Goal: Find specific page/section: Find specific page/section

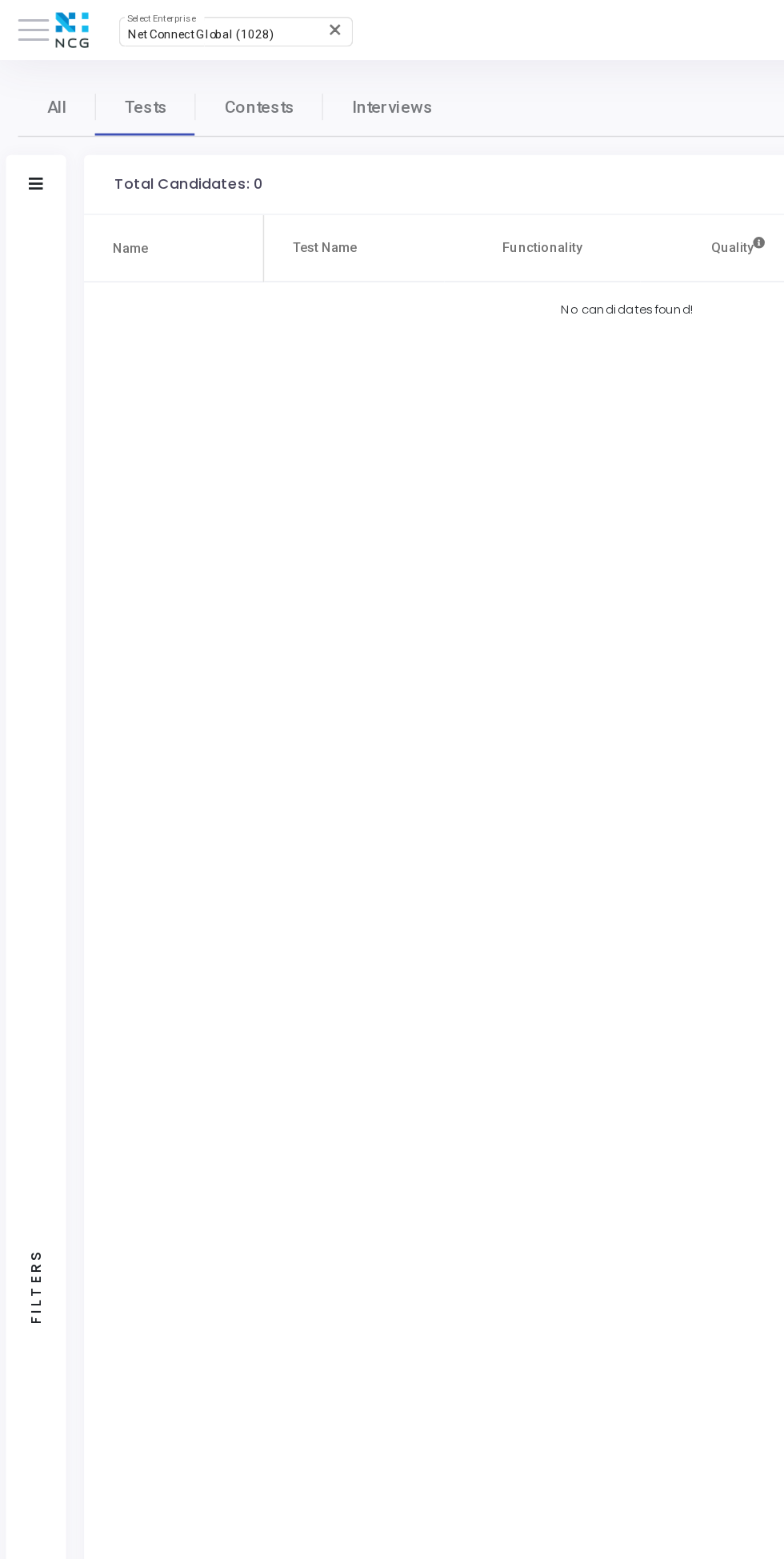
click at [41, 7] on img at bounding box center [48, 20] width 31 height 32
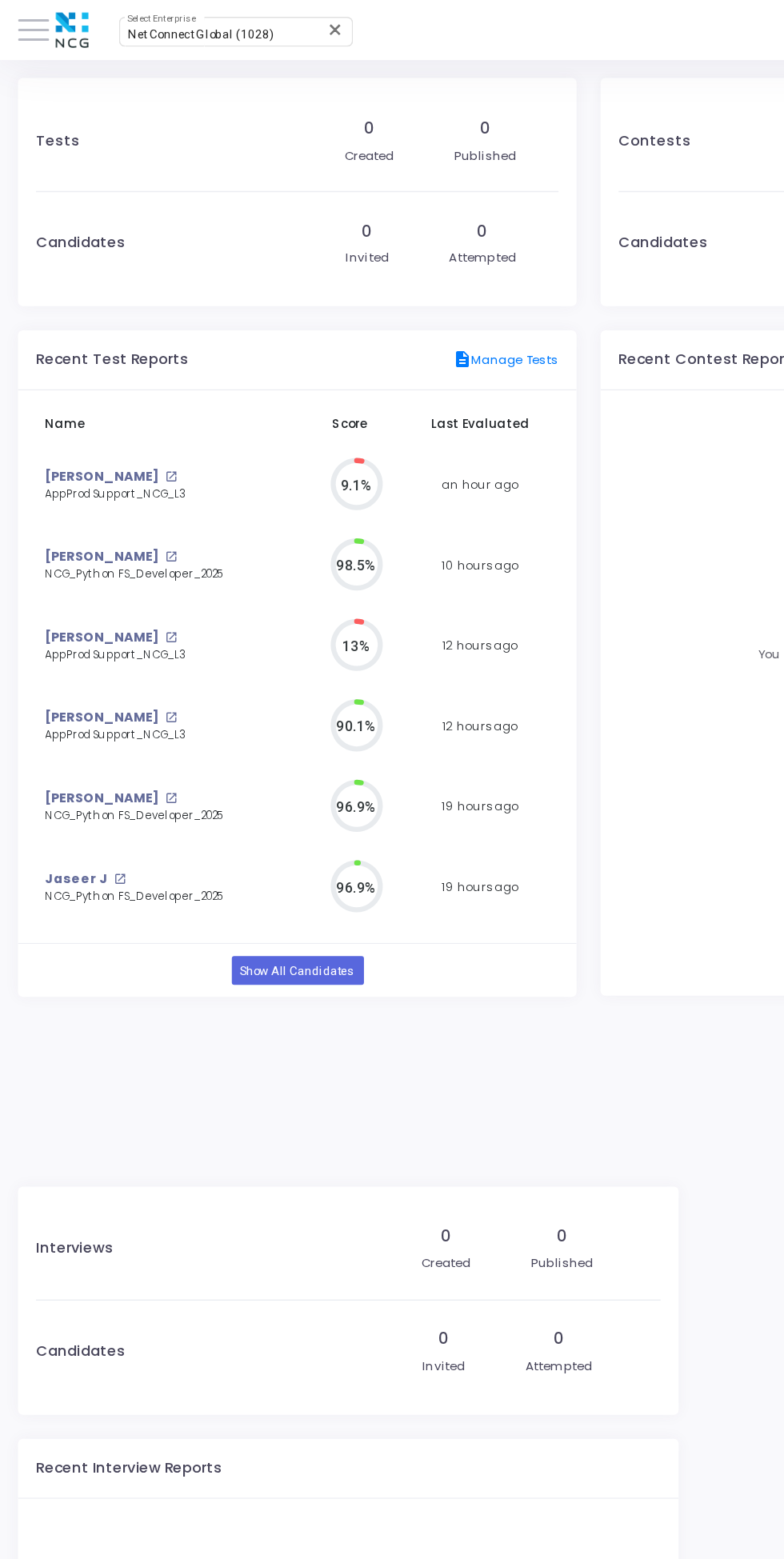
click at [42, 15] on img at bounding box center [48, 20] width 31 height 32
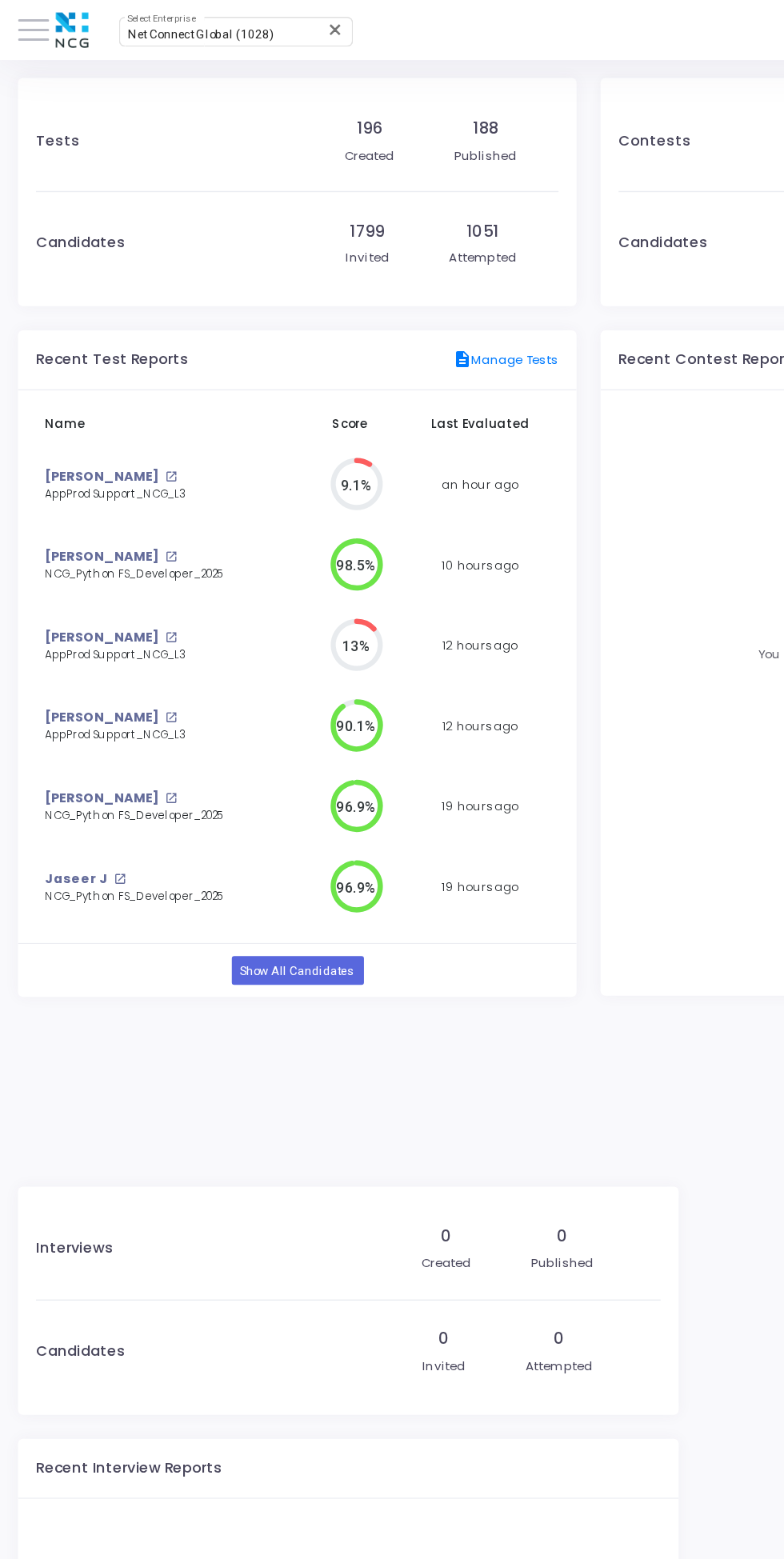
click at [26, 20] on span at bounding box center [22, 20] width 20 height 2
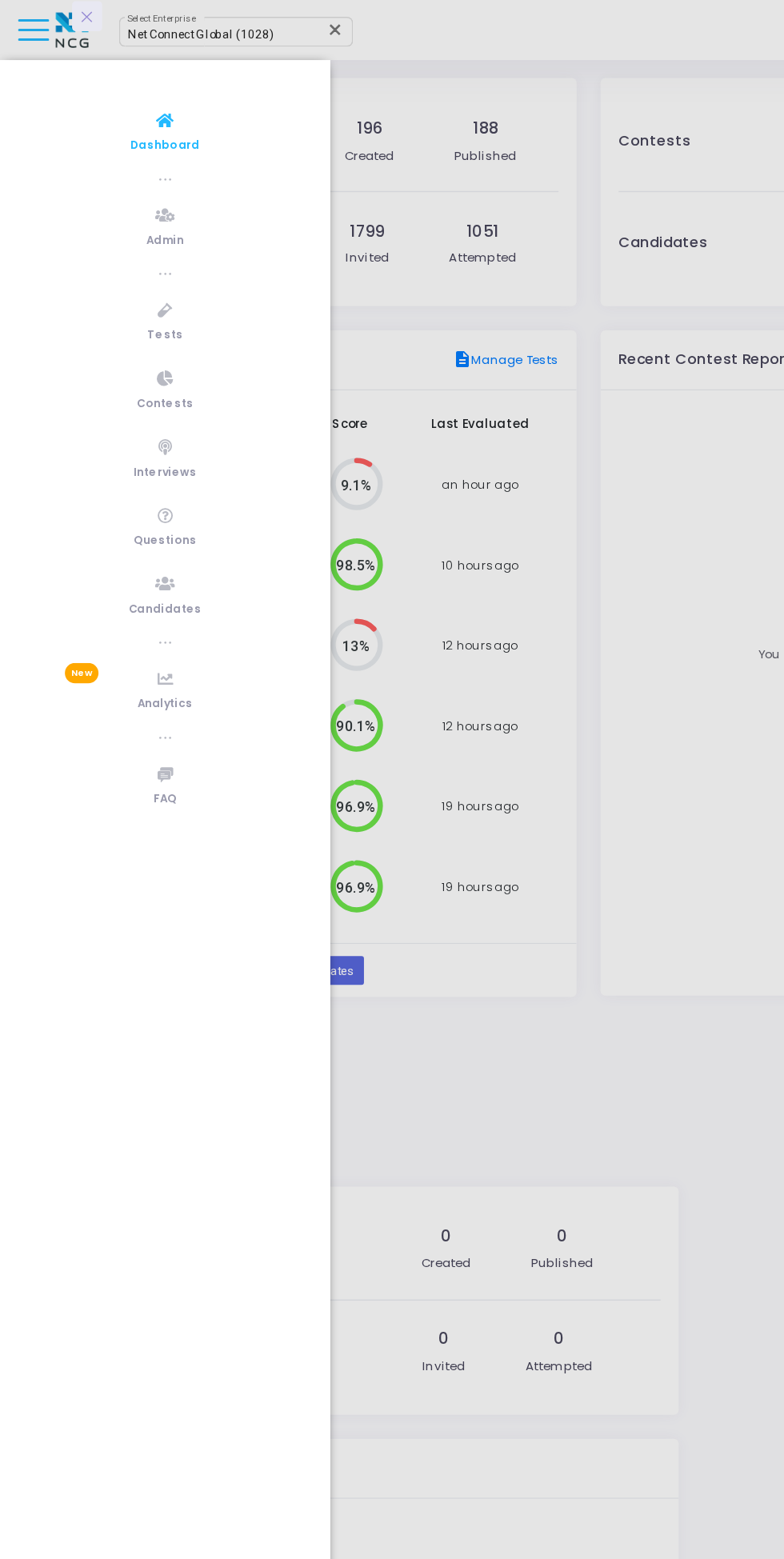
click at [112, 214] on link "Tests" at bounding box center [110, 214] width 220 height 44
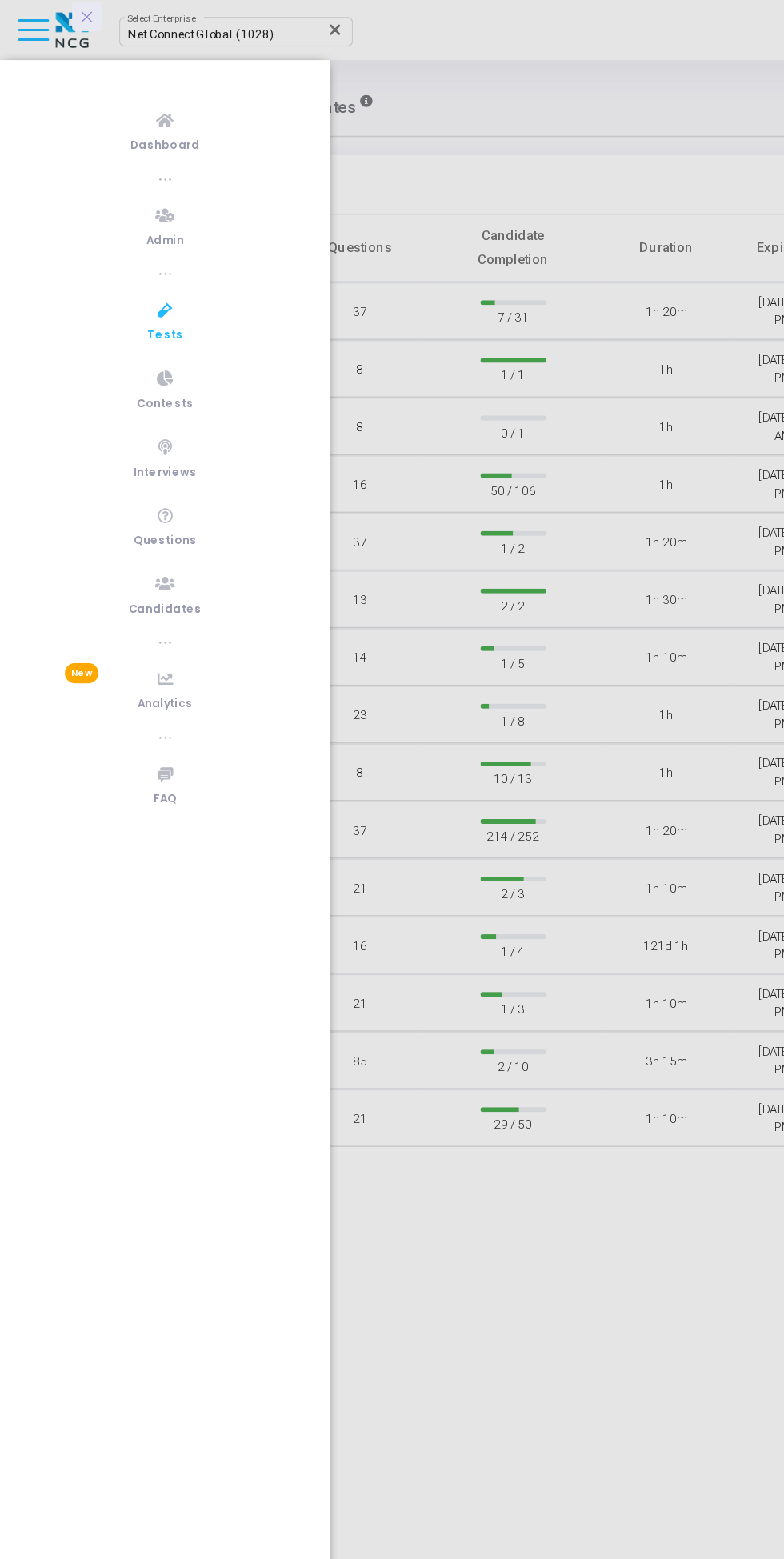
click at [58, 11] on icon at bounding box center [58, 11] width 11 height 0
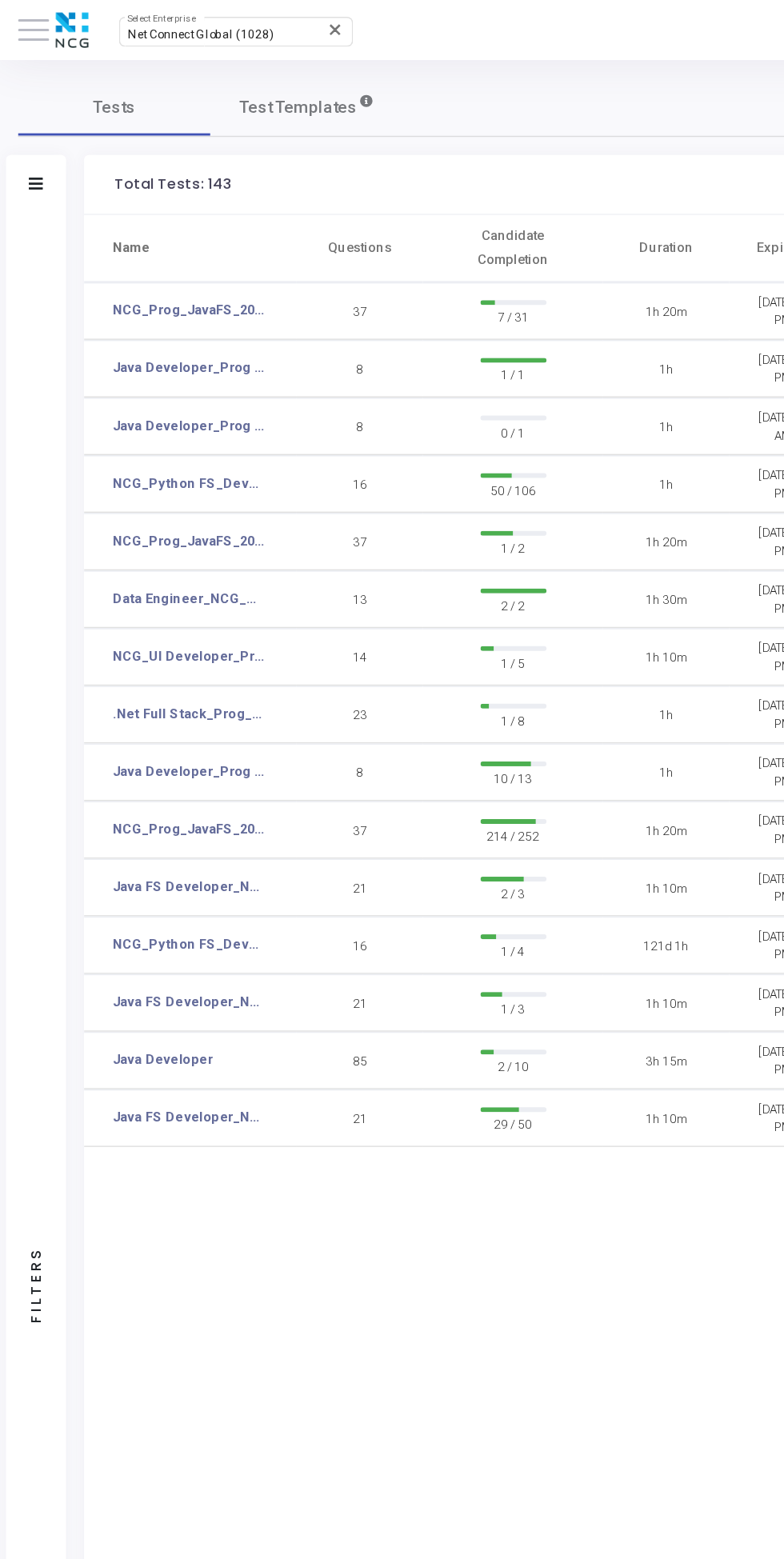
click at [165, 23] on span "Net Connect Global (1028)" at bounding box center [133, 23] width 97 height 9
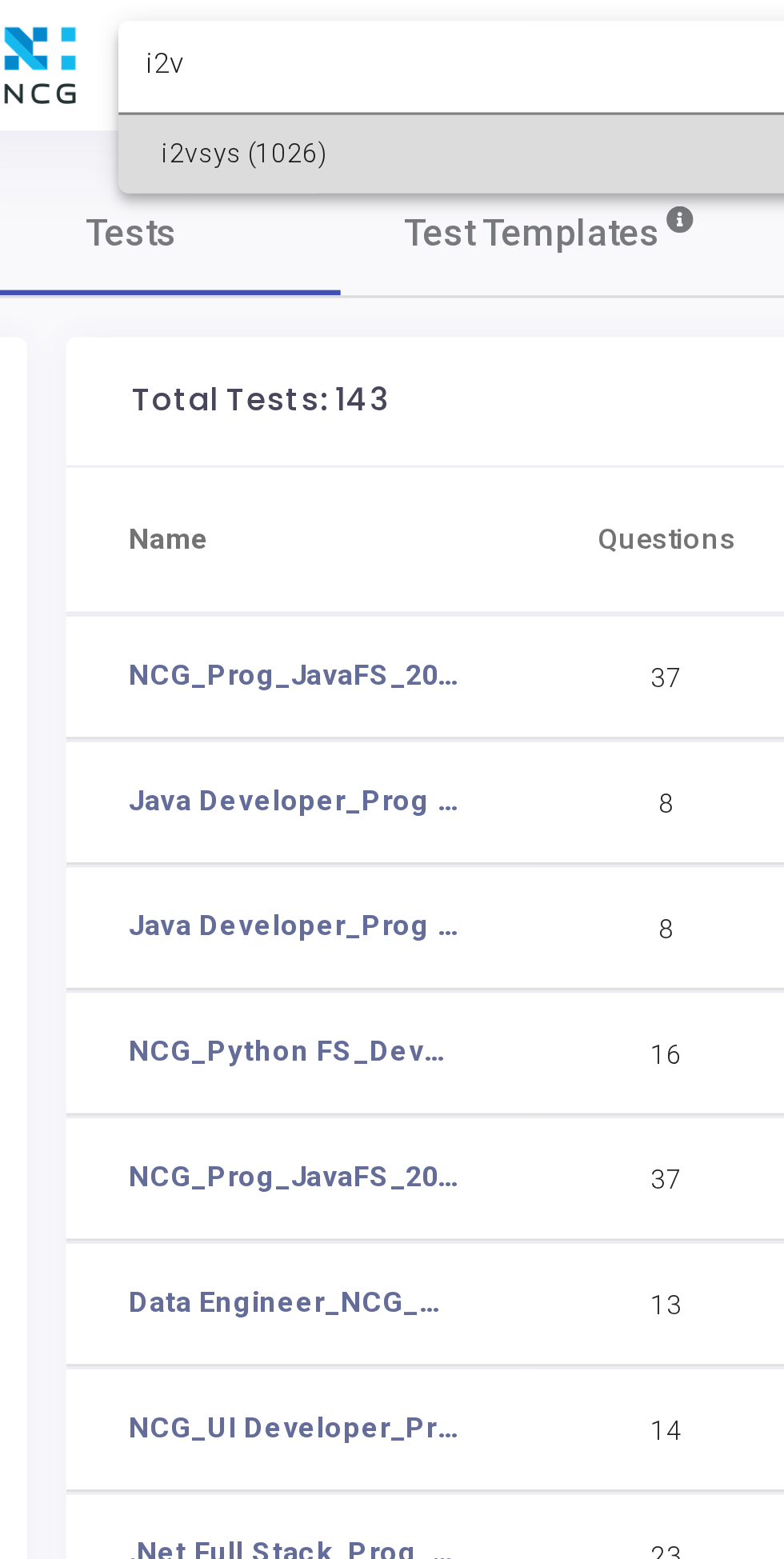
type input "i2v"
click at [149, 48] on span "i2vsys (1026)" at bounding box center [180, 47] width 192 height 24
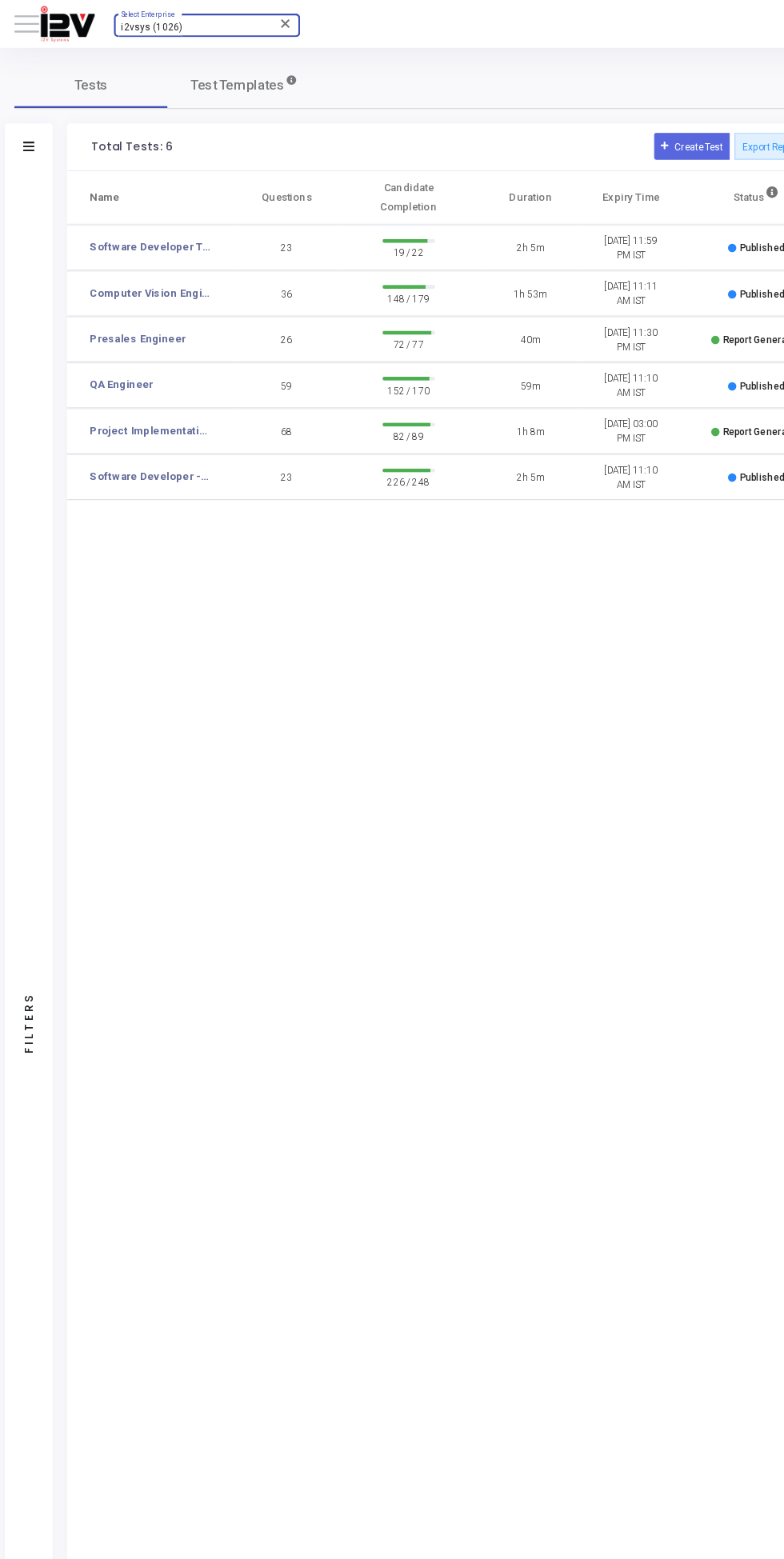
click at [28, 28] on button at bounding box center [22, 20] width 20 height 20
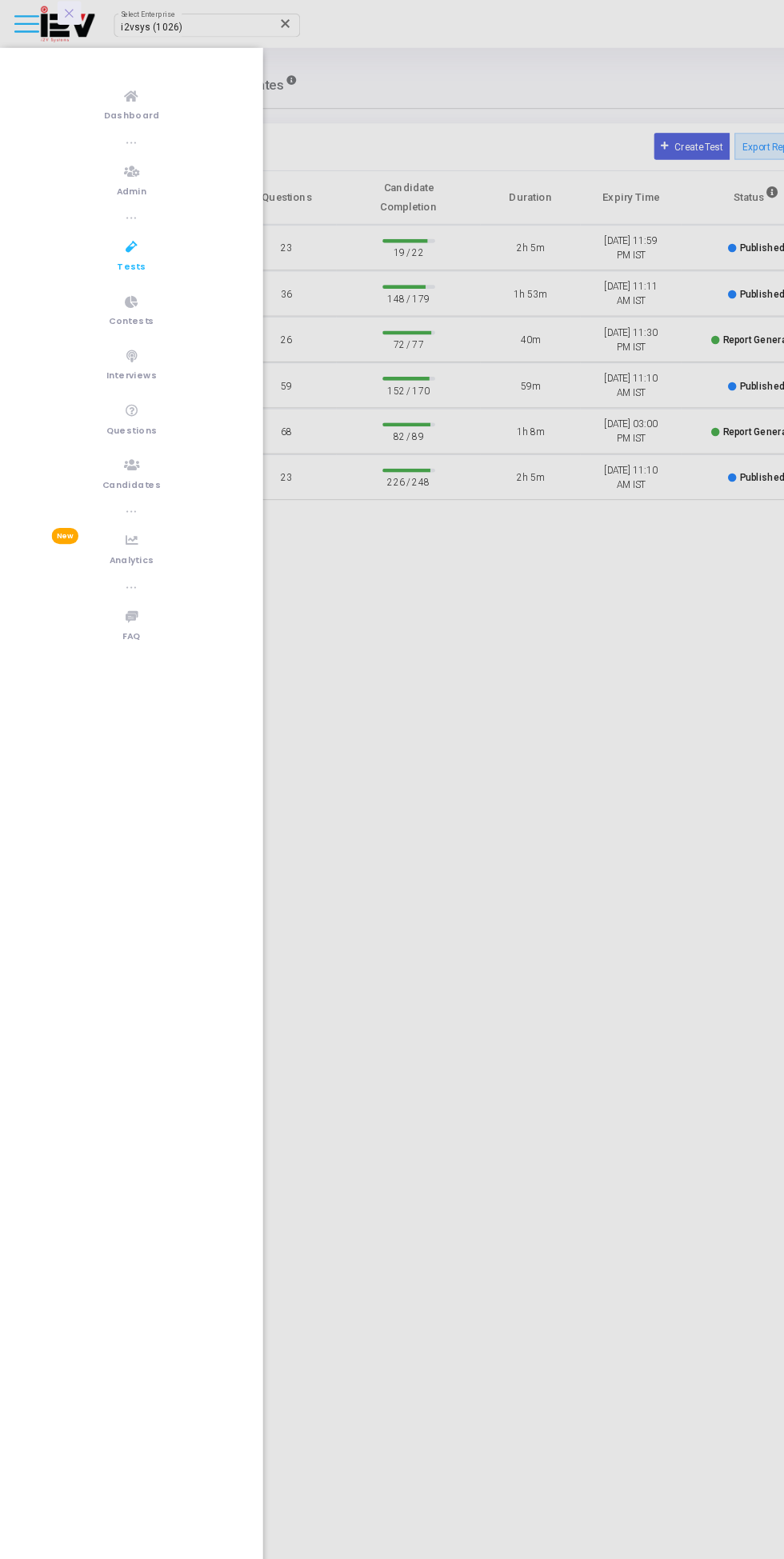
click at [124, 384] on link "Candidates" at bounding box center [110, 396] width 220 height 44
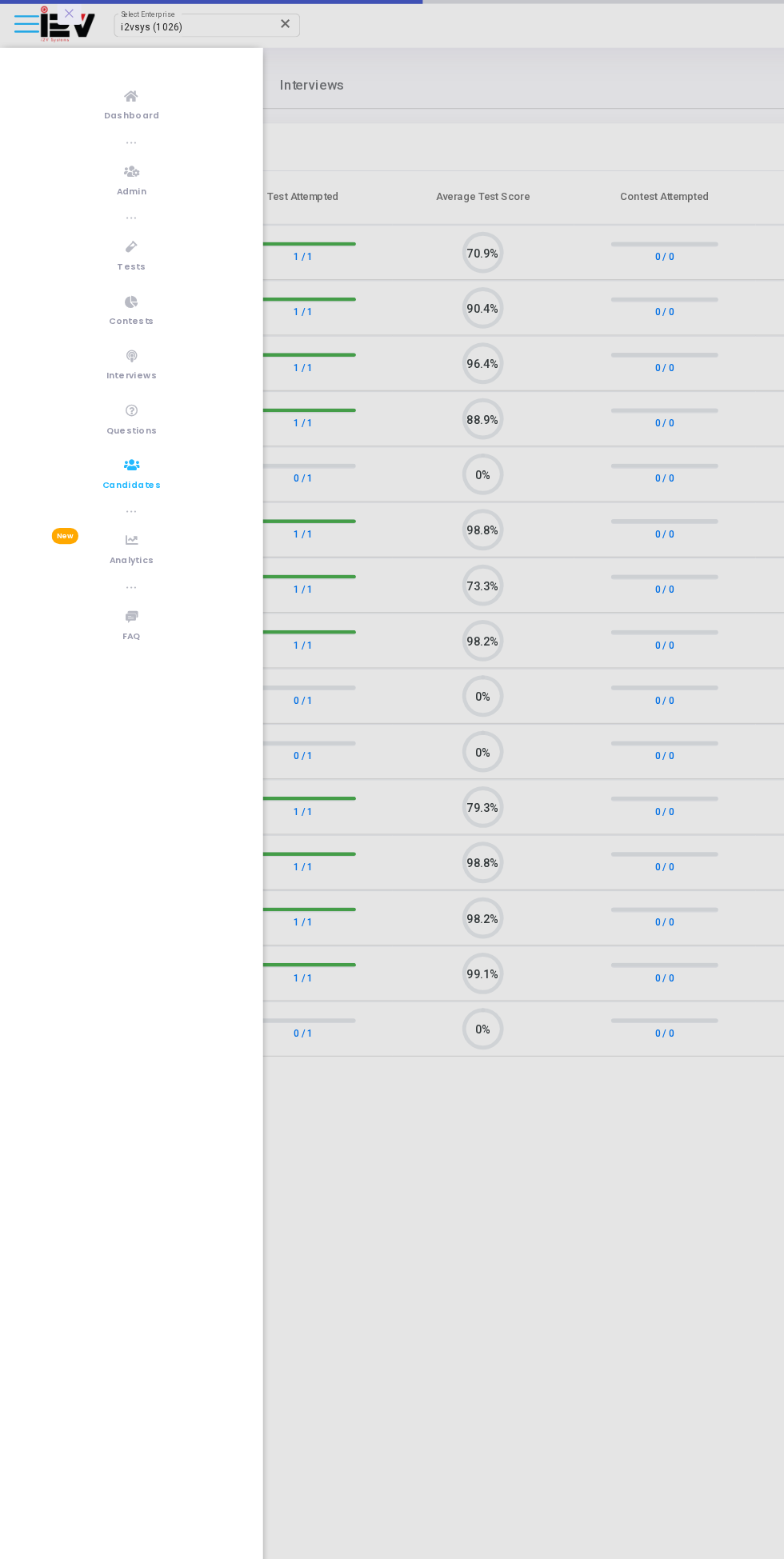
click at [65, 18] on button at bounding box center [57, 10] width 20 height 20
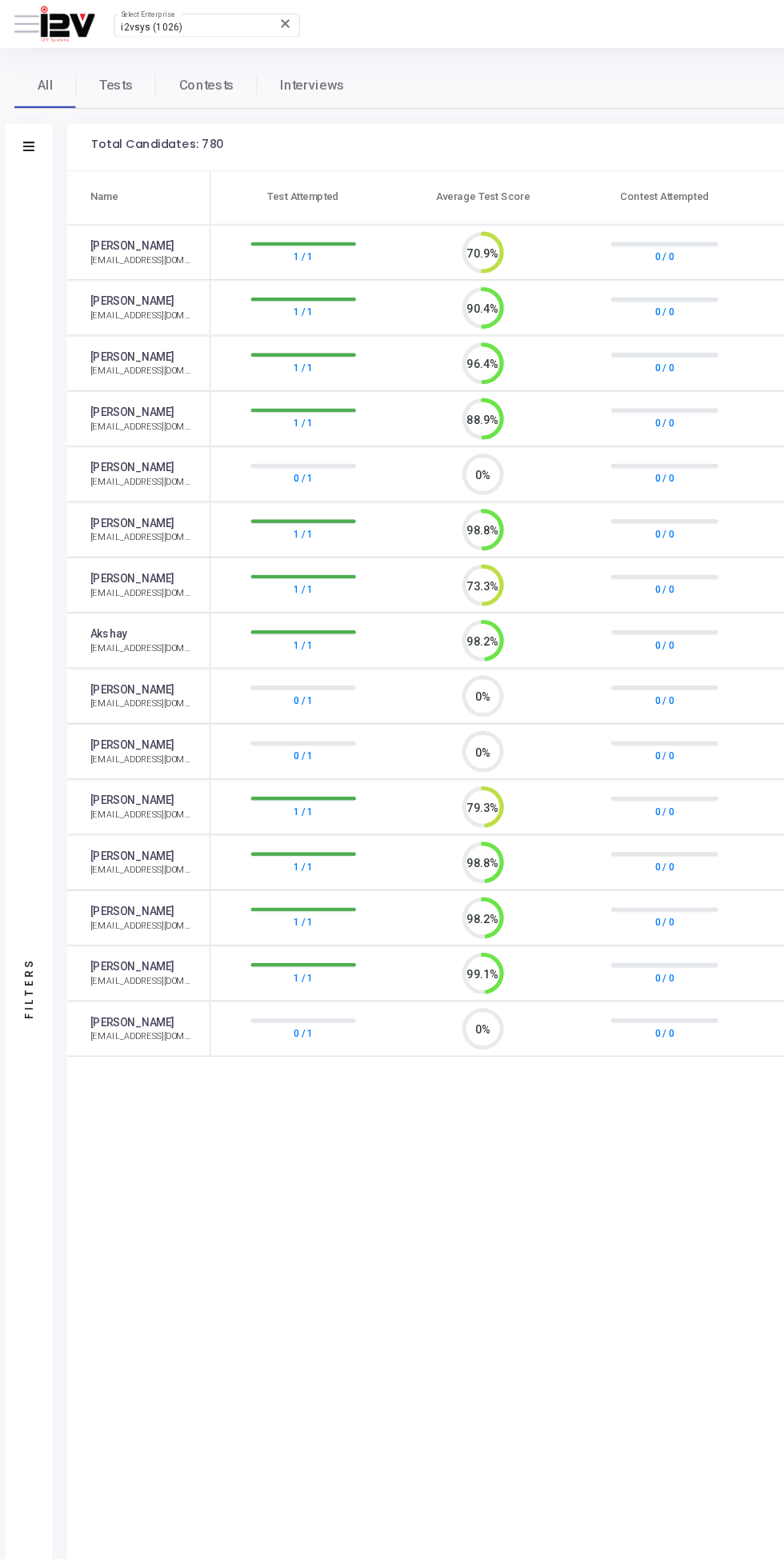
scroll to position [33, 41]
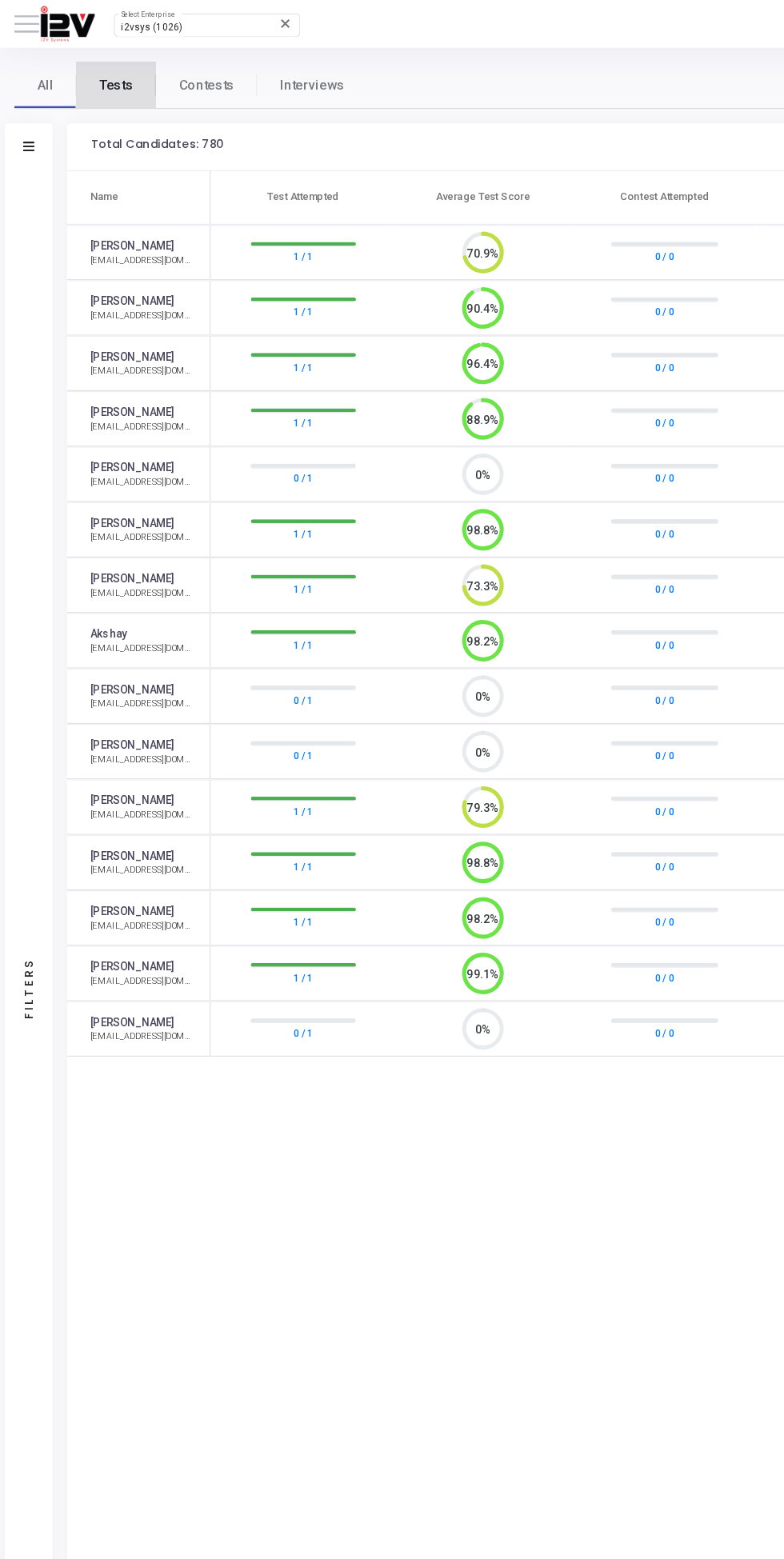
click at [101, 70] on span "Tests" at bounding box center [97, 72] width 28 height 17
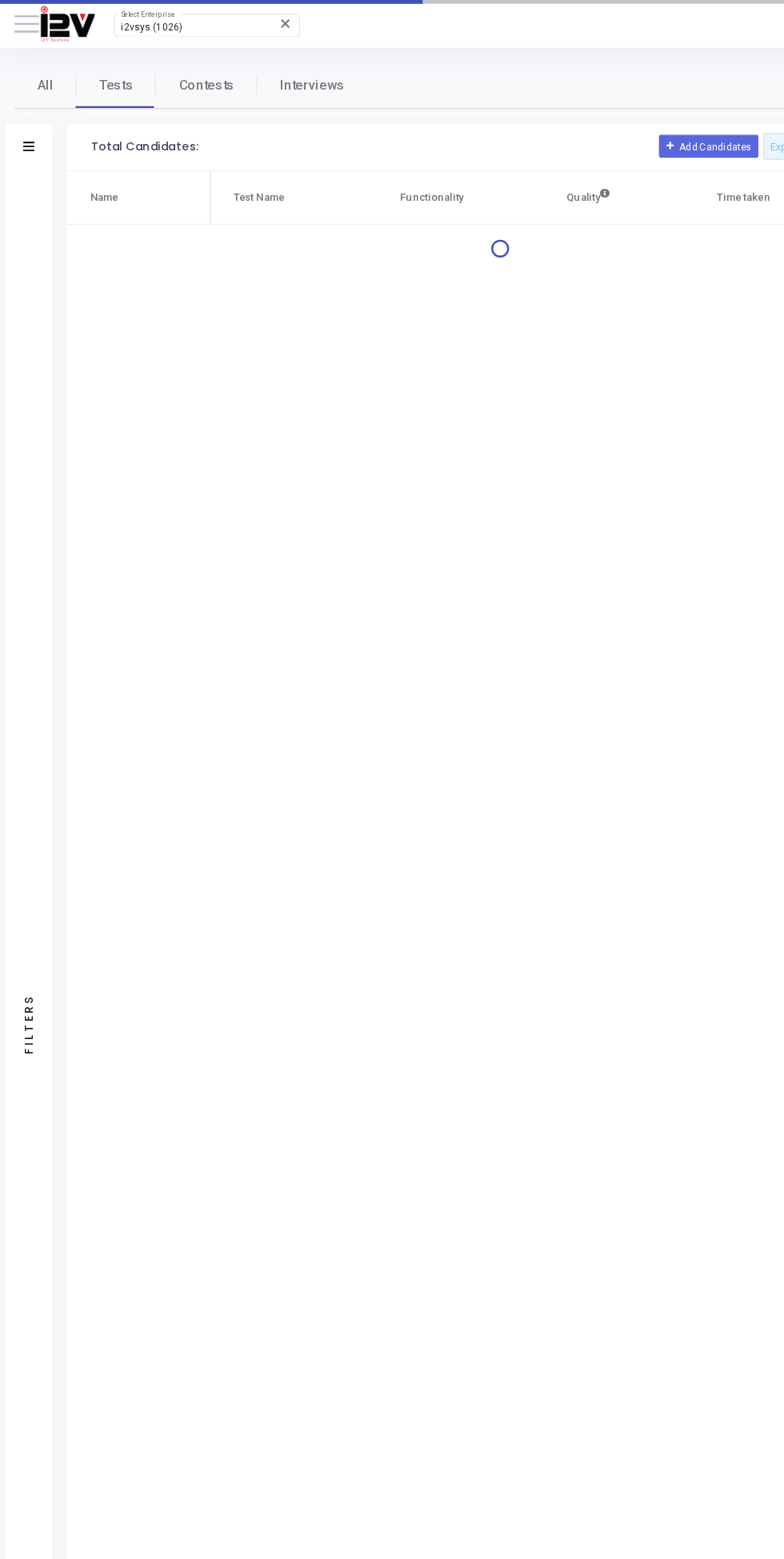
click at [24, 125] on icon at bounding box center [24, 122] width 9 height 8
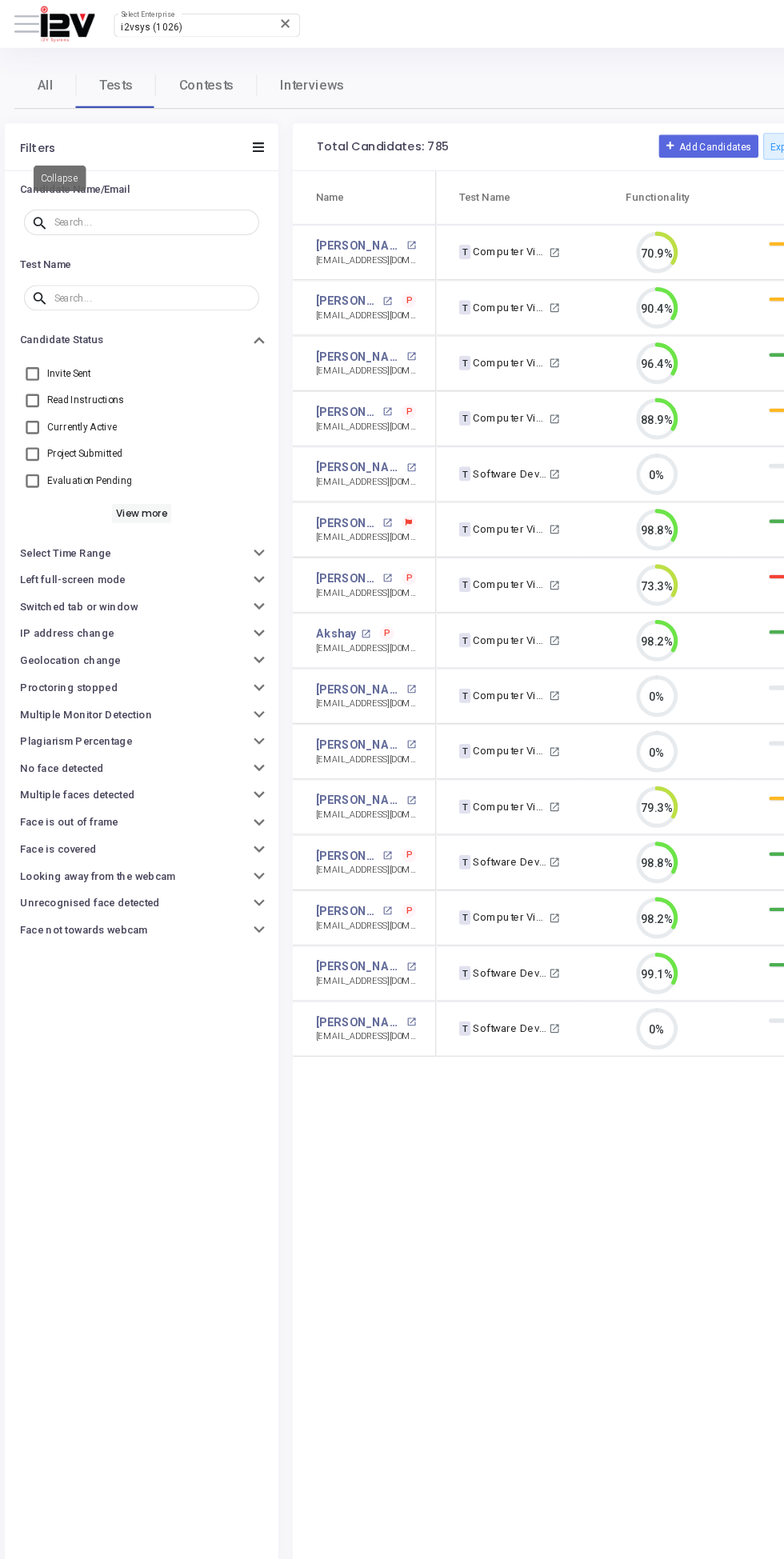
click at [84, 397] on span "Evaluation Pending" at bounding box center [75, 402] width 72 height 20
click at [27, 408] on input "Evaluation Pending" at bounding box center [26, 408] width 1 height 1
checkbox input "true"
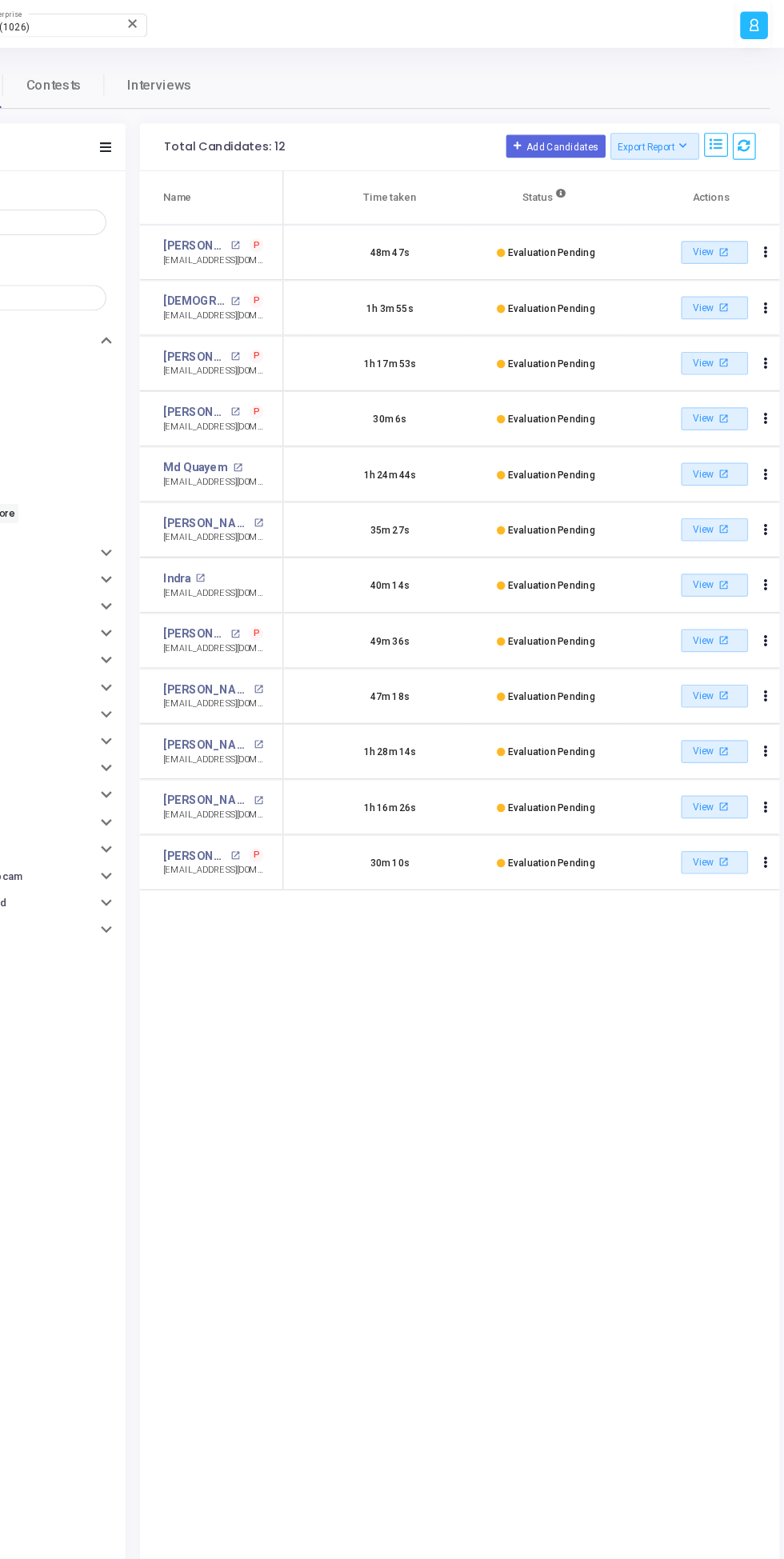
click at [699, 123] on icon at bounding box center [699, 122] width 8 height 8
click at [726, 121] on icon at bounding box center [726, 121] width 10 height 10
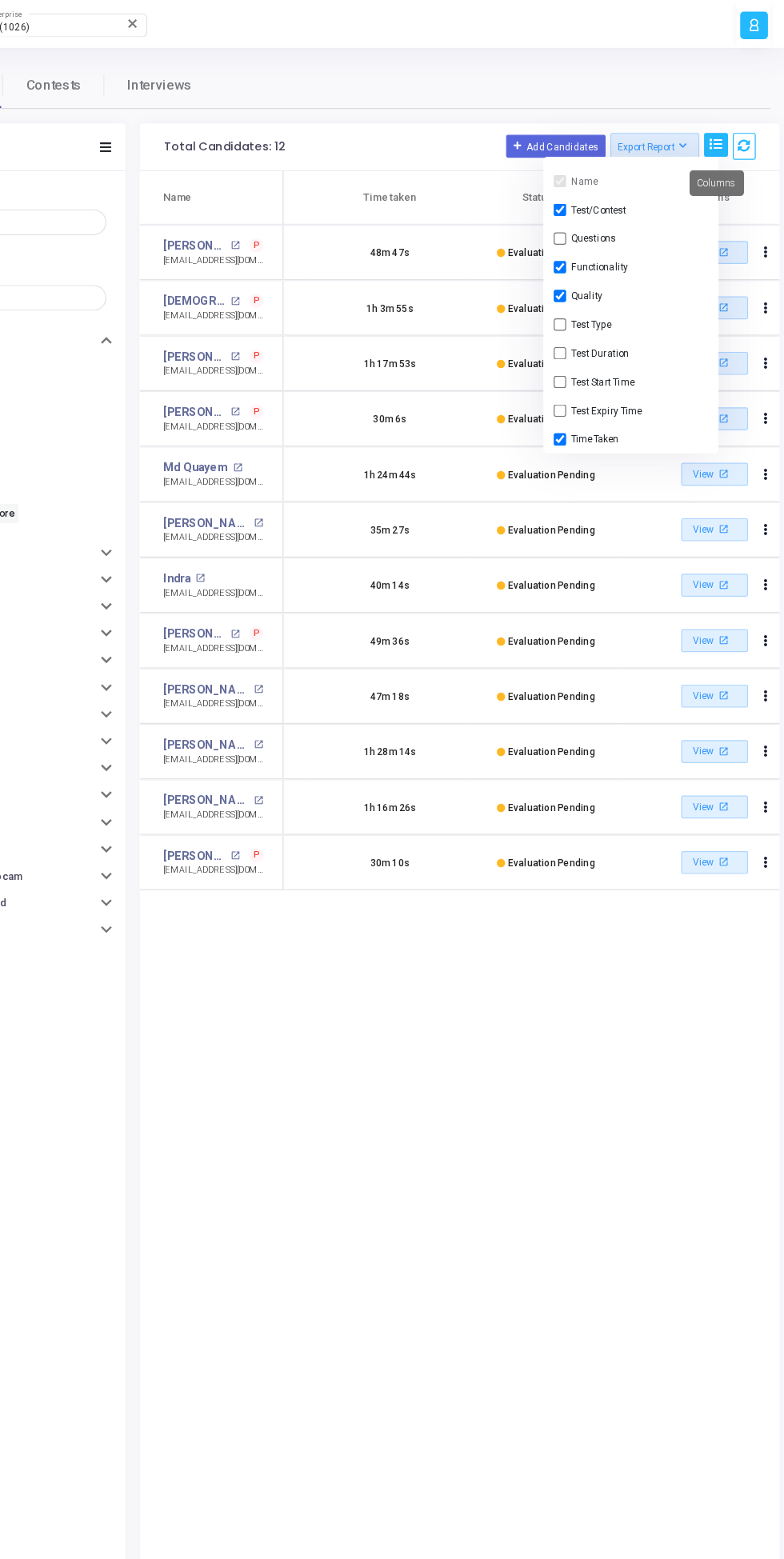
click at [651, 328] on button "Test Start Time" at bounding box center [655, 319] width 147 height 24
checkbox input "true"
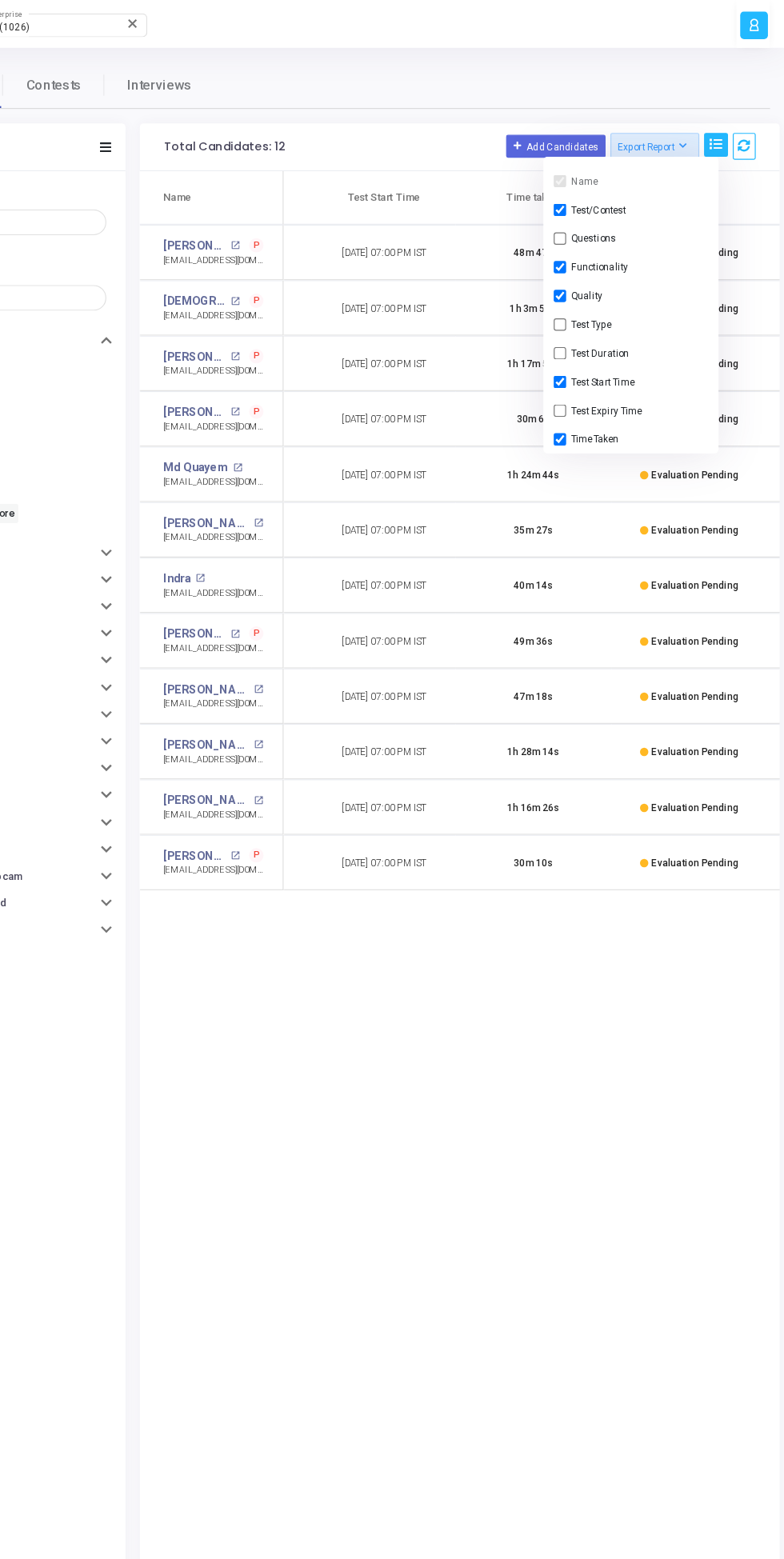
click at [573, 900] on div "Name Test Name Functionality Quality Test Start Time Time taken Status Actions …" at bounding box center [512, 834] width 535 height 1381
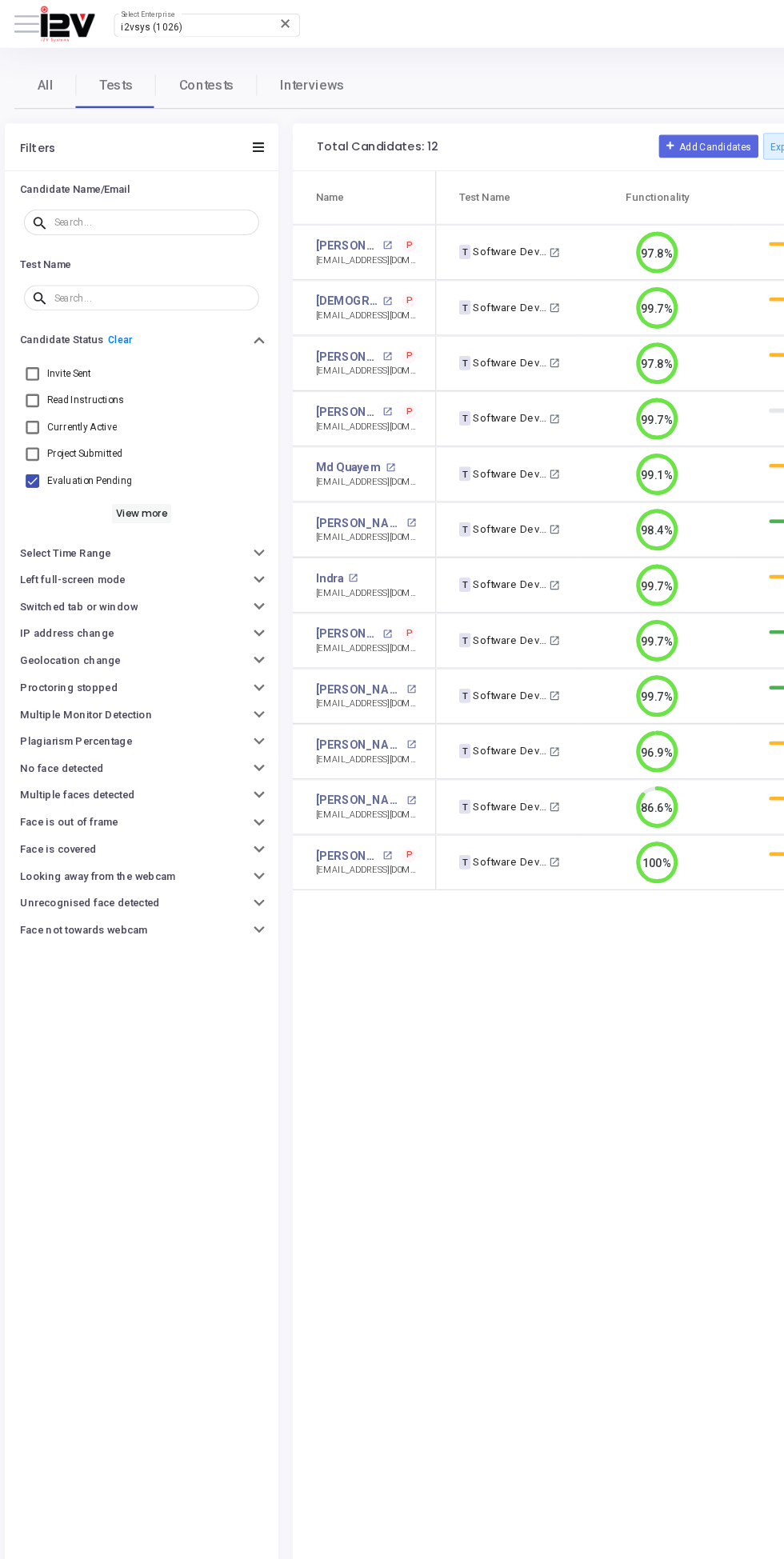
click at [97, 284] on link "Clear" at bounding box center [101, 284] width 20 height 9
checkbox input "false"
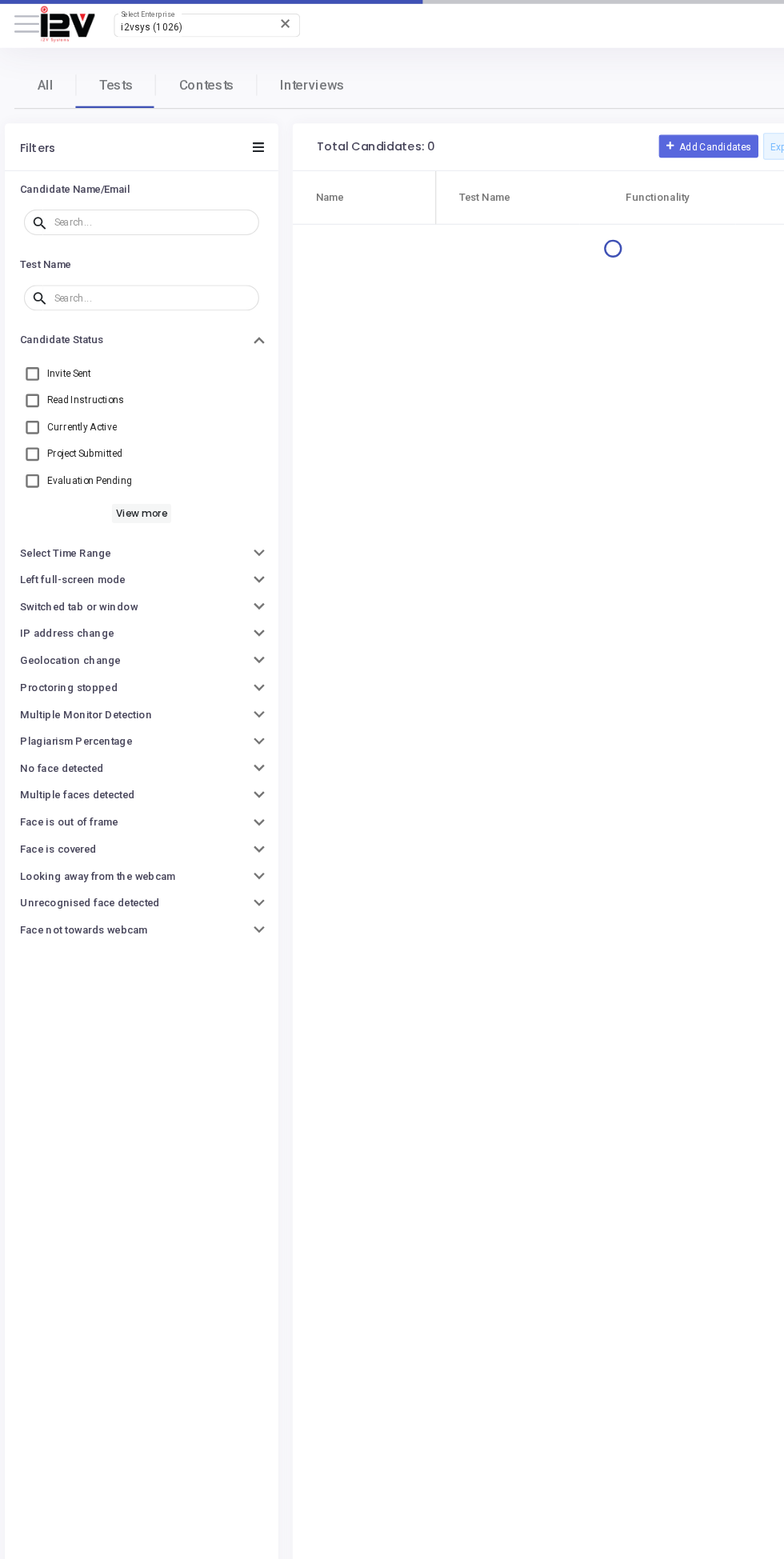
click at [28, 14] on button at bounding box center [22, 20] width 20 height 20
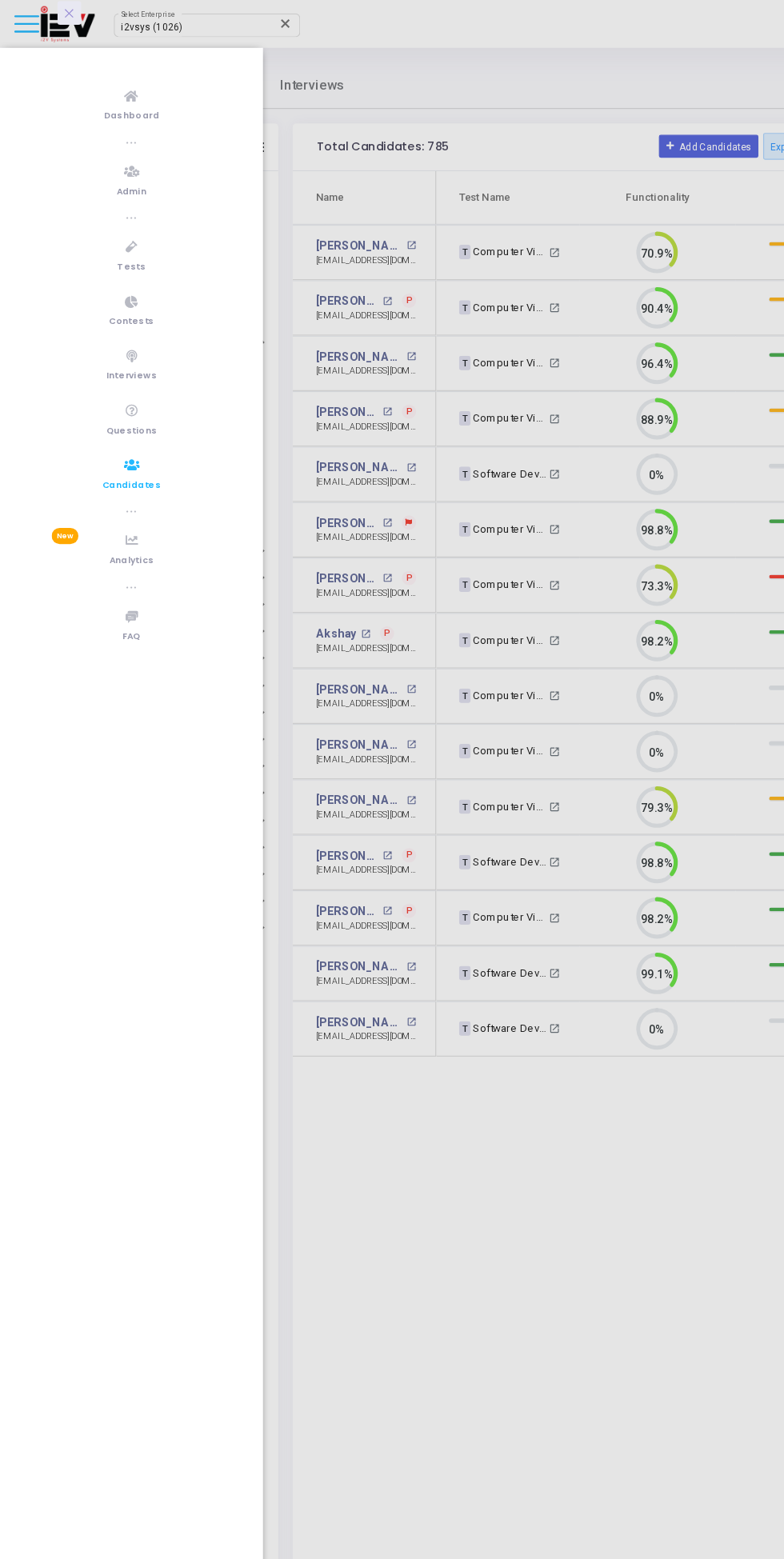
click at [73, 217] on link "Tests" at bounding box center [110, 214] width 220 height 44
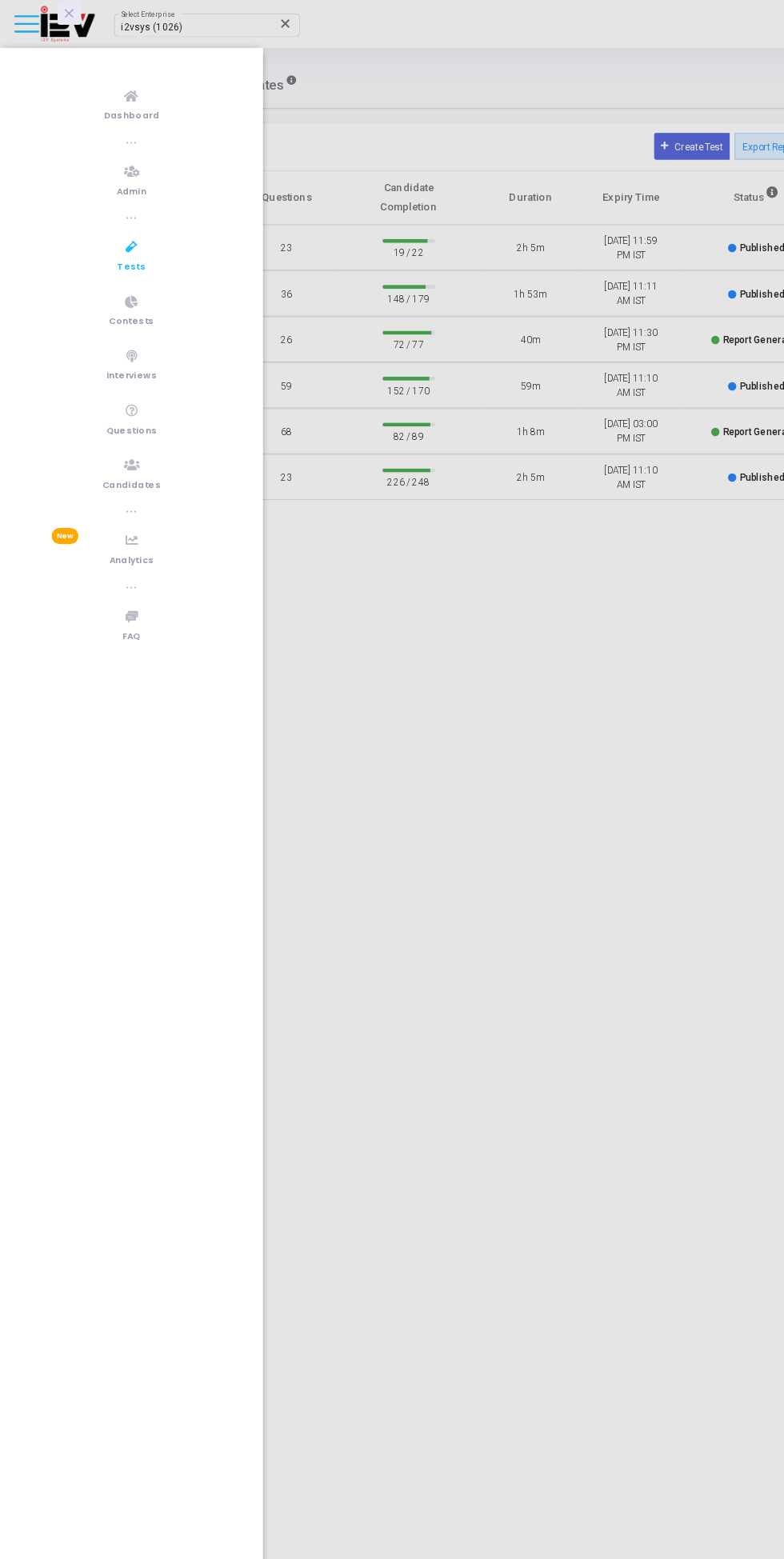
click at [383, 49] on div at bounding box center [392, 779] width 784 height 1559
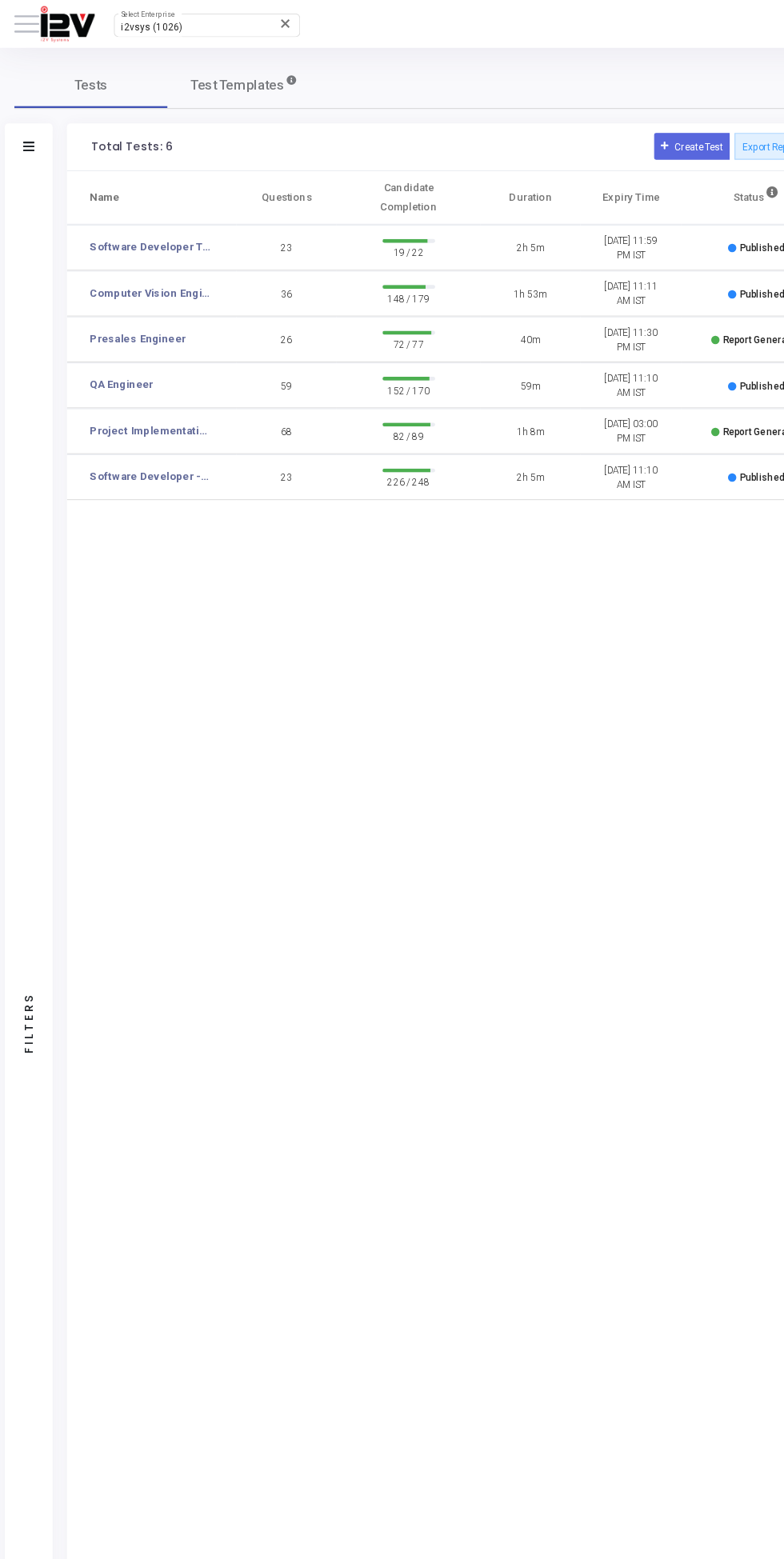
click at [153, 204] on link "Software Developer Test for [PERSON_NAME]" at bounding box center [125, 208] width 101 height 14
